Goal: Information Seeking & Learning: Find specific fact

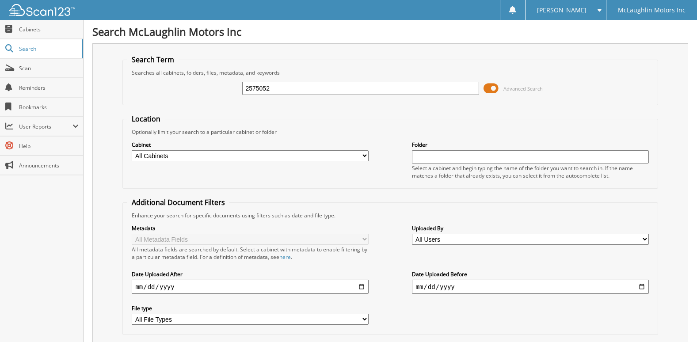
click at [281, 88] on input "2575052" at bounding box center [360, 88] width 236 height 13
type input "2574977"
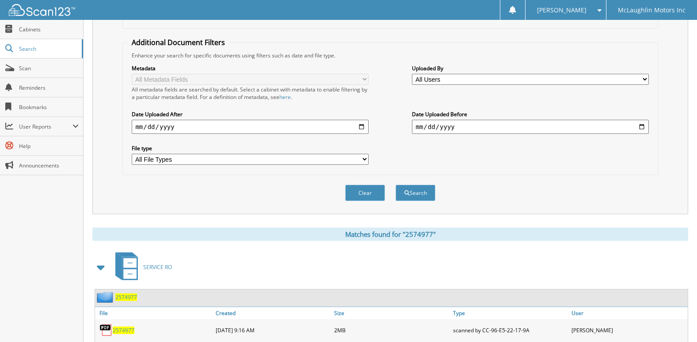
scroll to position [201, 0]
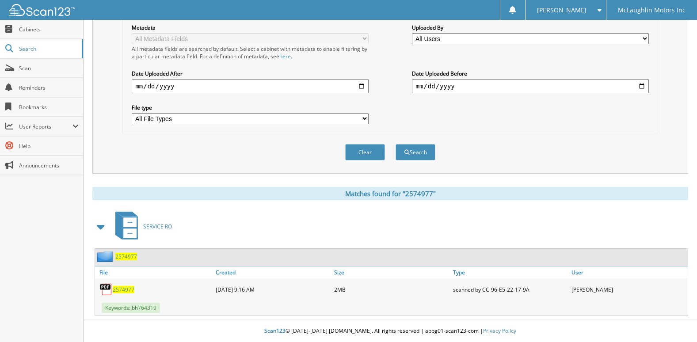
click at [122, 288] on span "2574977" at bounding box center [124, 290] width 22 height 8
